Goal: Task Accomplishment & Management: Use online tool/utility

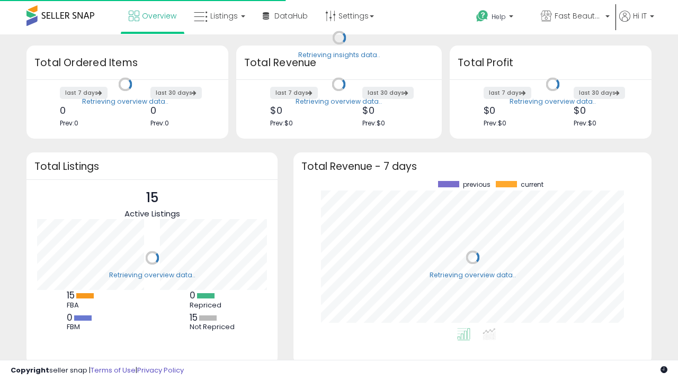
scroll to position [147, 337]
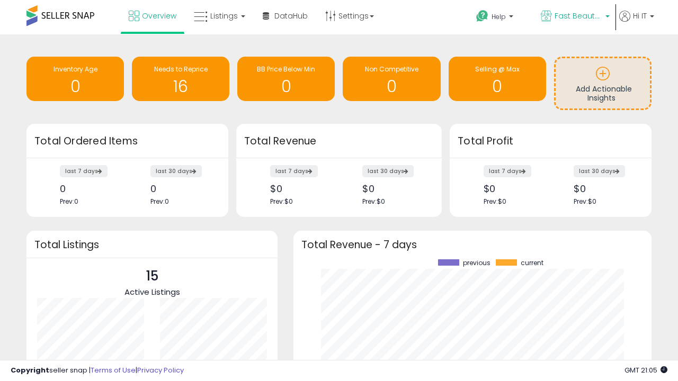
click at [574, 17] on span "Fast Beauty ([GEOGRAPHIC_DATA])" at bounding box center [579, 16] width 48 height 11
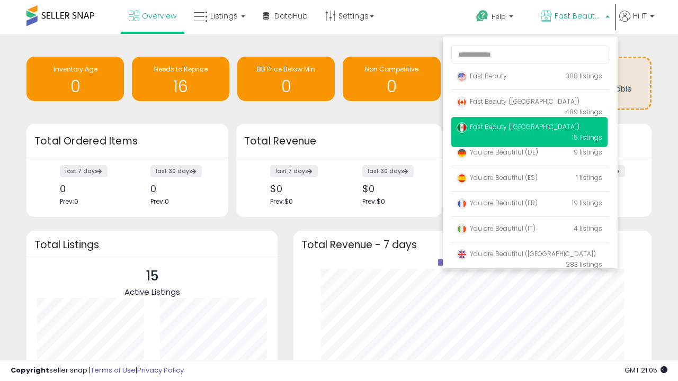
click at [529, 103] on span "Fast Beauty ([GEOGRAPHIC_DATA])" at bounding box center [518, 101] width 123 height 9
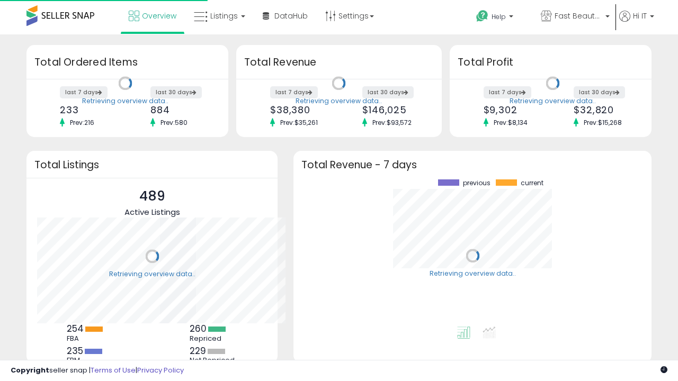
scroll to position [147, 337]
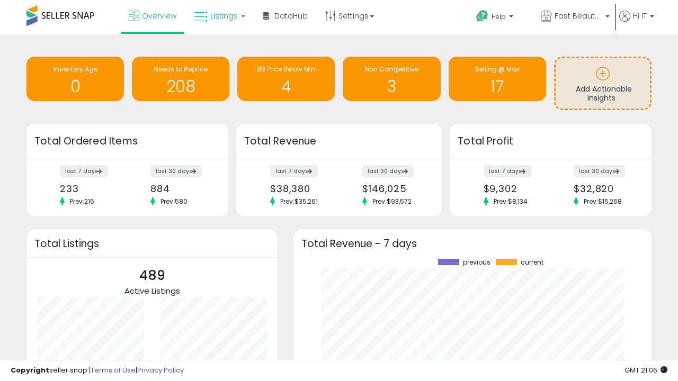
click at [218, 16] on span "Listings" at bounding box center [224, 16] width 28 height 11
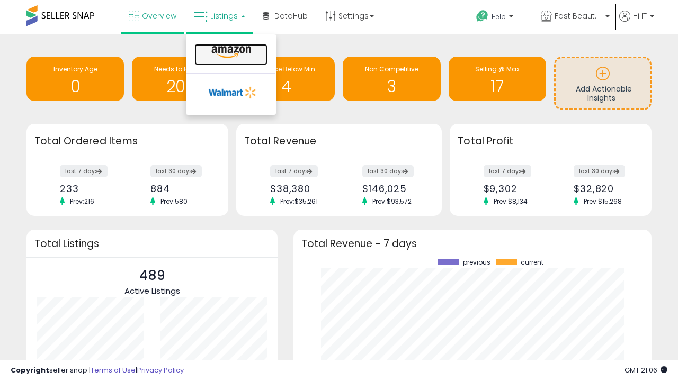
click at [230, 52] on icon at bounding box center [231, 53] width 46 height 14
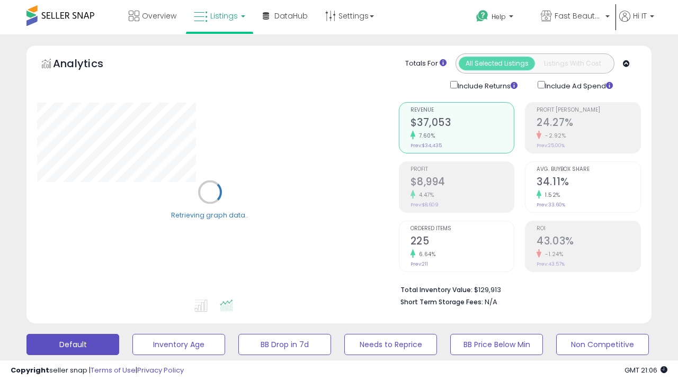
scroll to position [206, 0]
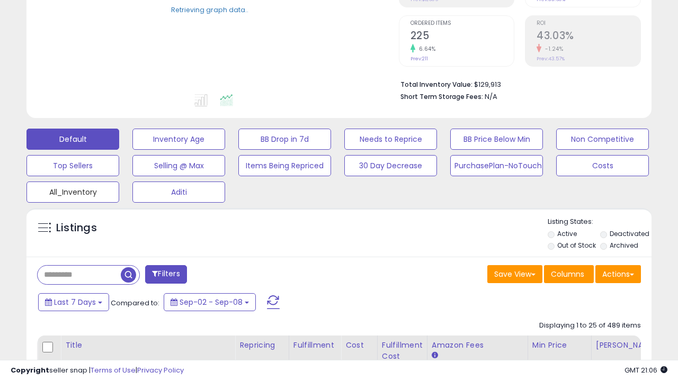
click at [73, 190] on button "All_Inventory" at bounding box center [72, 192] width 93 height 21
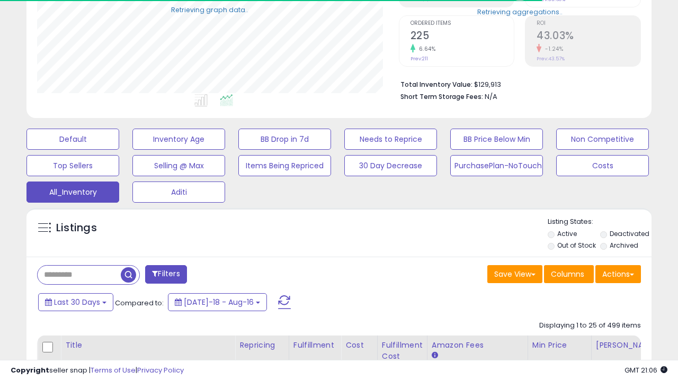
scroll to position [135, 0]
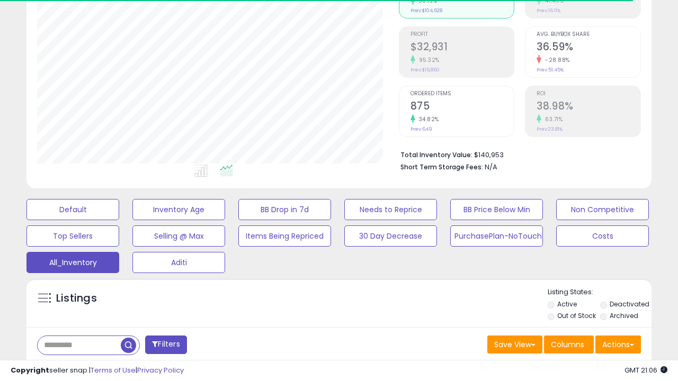
click at [75, 368] on span "Last 30 Days" at bounding box center [77, 373] width 46 height 11
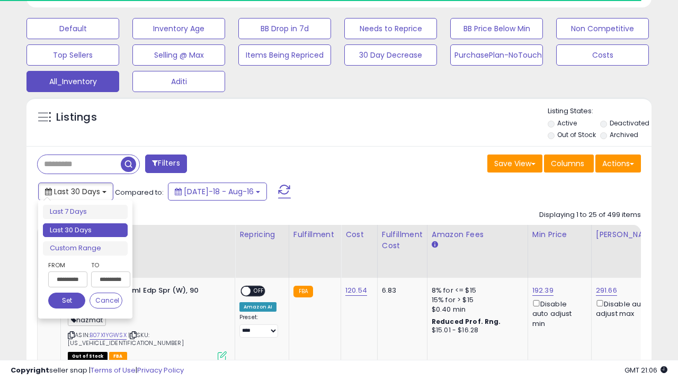
scroll to position [217, 361]
click at [85, 230] on li "Last 30 Days" at bounding box center [85, 231] width 85 height 14
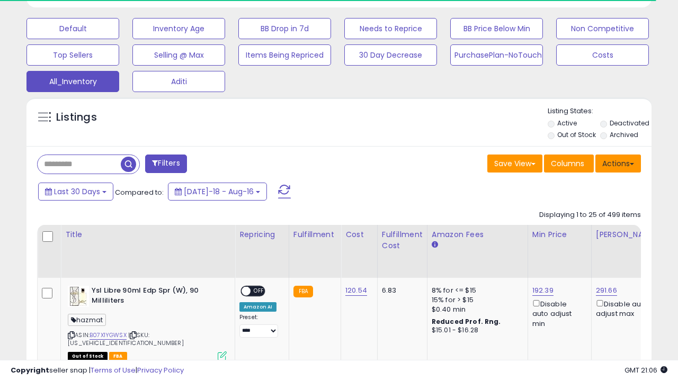
click at [618, 163] on button "Actions" at bounding box center [618, 164] width 46 height 18
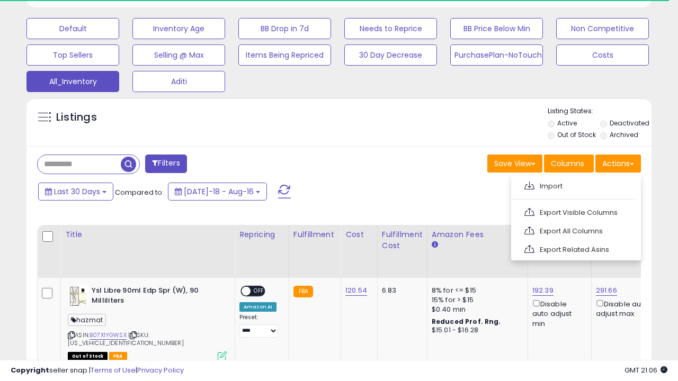
click at [575, 230] on link "Export All Columns" at bounding box center [575, 231] width 116 height 16
